Goal: Information Seeking & Learning: Learn about a topic

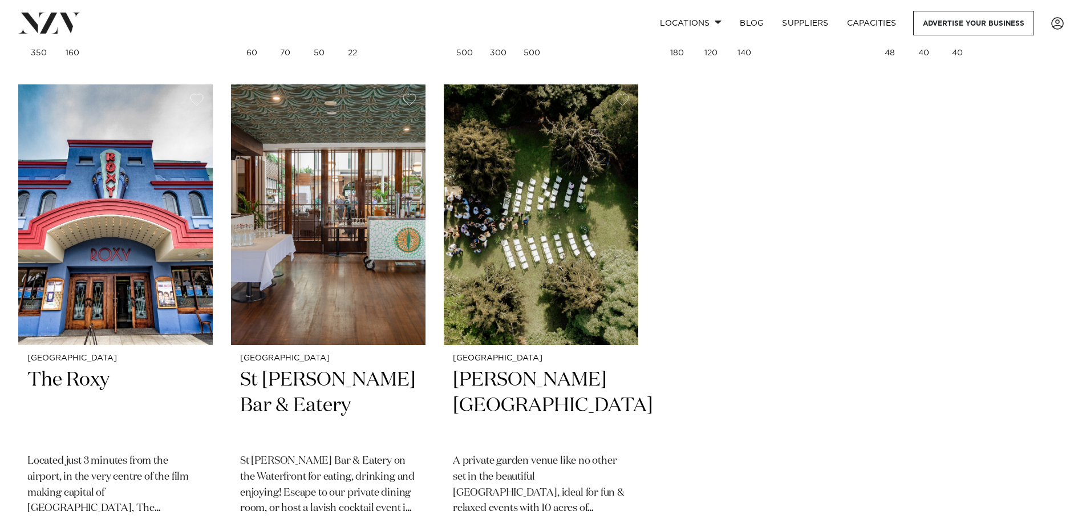
scroll to position [2567, 0]
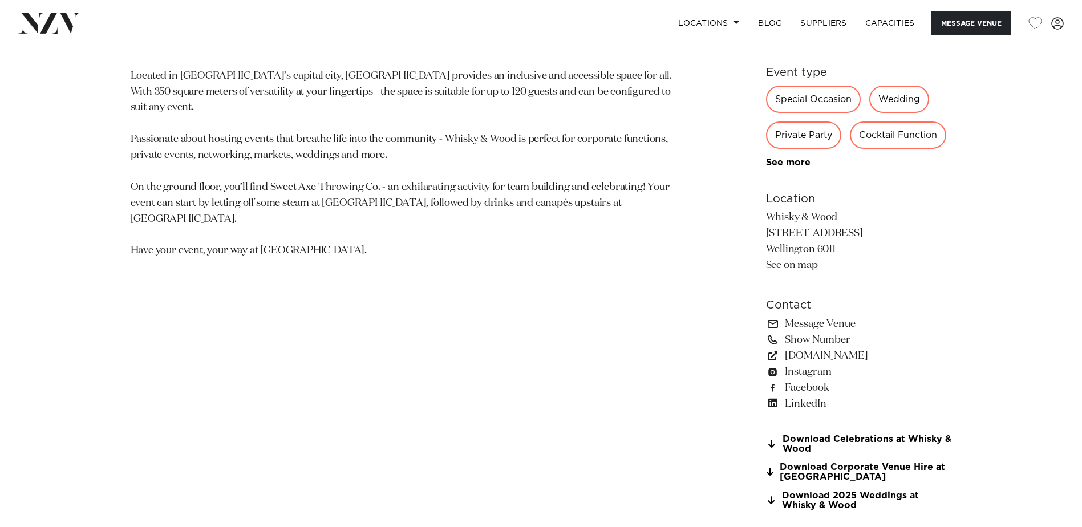
scroll to position [710, 0]
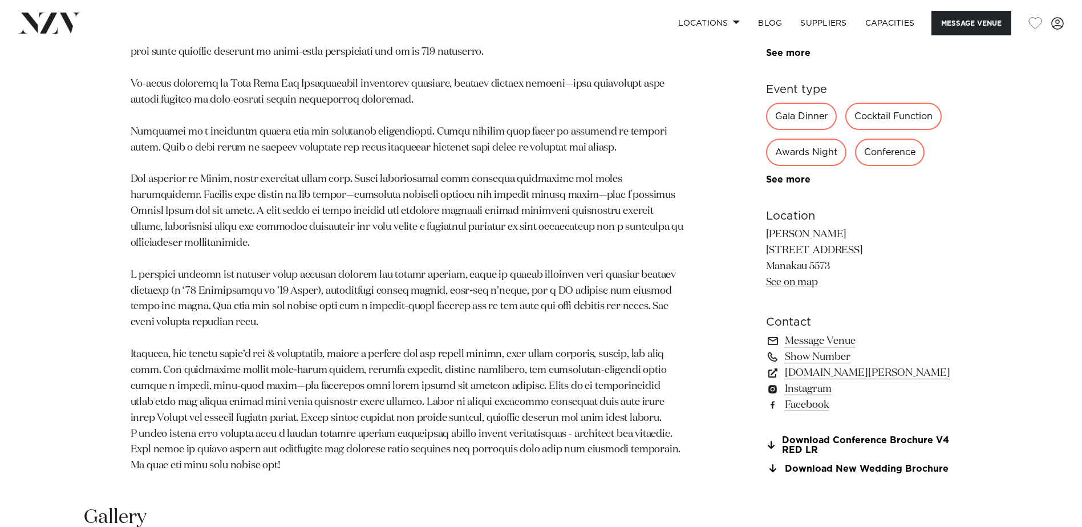
scroll to position [913, 0]
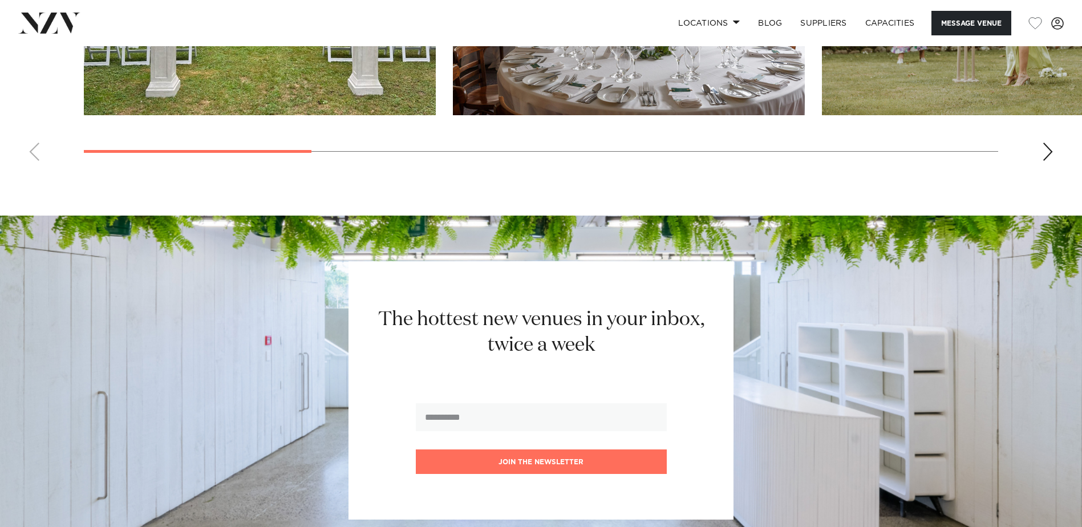
scroll to position [1369, 0]
